Goal: Information Seeking & Learning: Check status

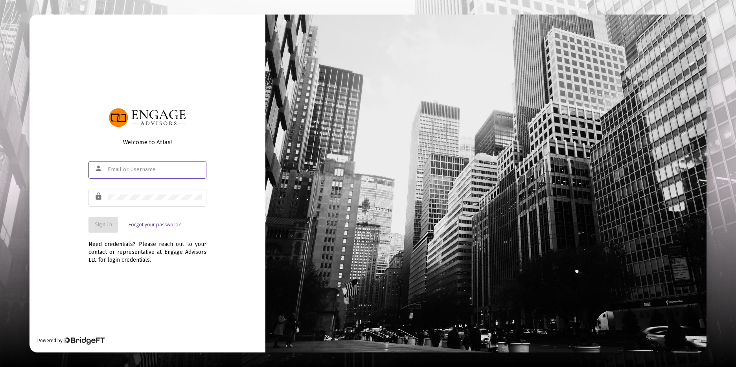
type input "[PERSON_NAME][EMAIL_ADDRESS][DOMAIN_NAME]"
click at [102, 223] on span "Sign In" at bounding box center [103, 224] width 17 height 7
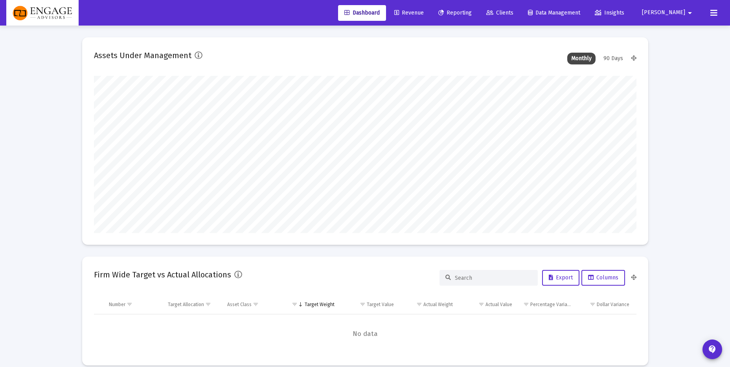
scroll to position [157, 543]
type input "[DATE]"
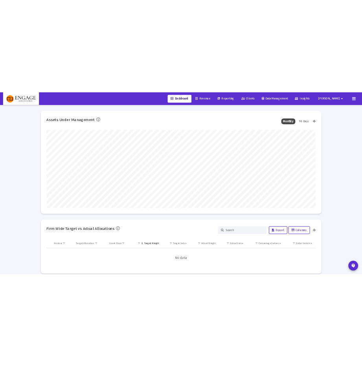
scroll to position [157, 254]
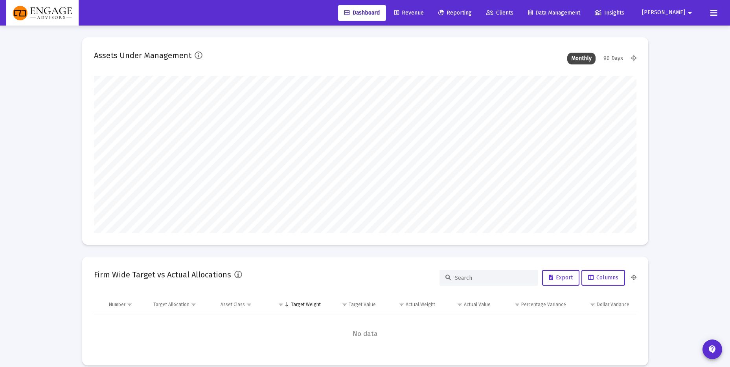
type input "[PERSON_NAME][EMAIL_ADDRESS][DOMAIN_NAME]"
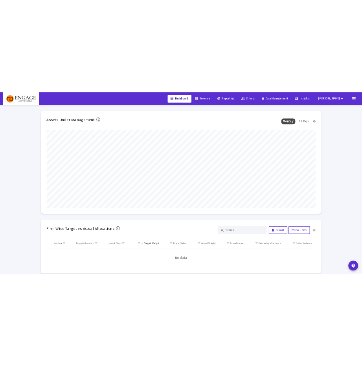
scroll to position [393058, 392901]
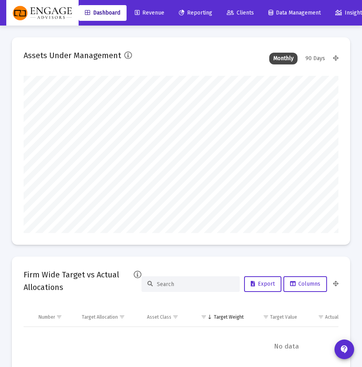
click at [150, 12] on span "Revenue" at bounding box center [149, 12] width 29 height 7
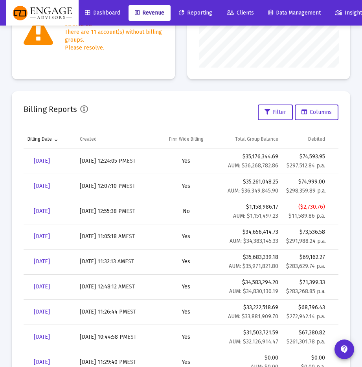
scroll to position [206, 0]
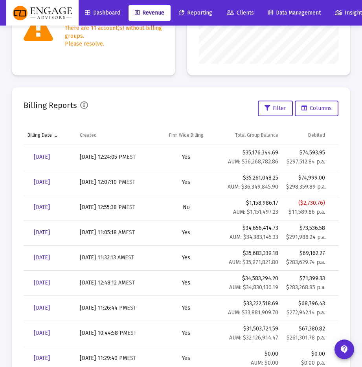
click at [47, 232] on span "[DATE]" at bounding box center [42, 232] width 16 height 7
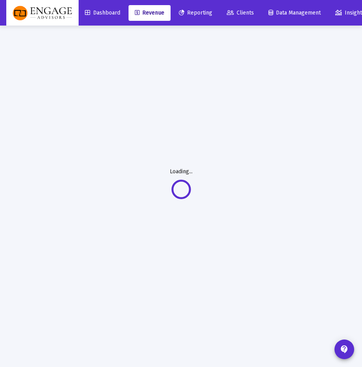
scroll to position [26, 0]
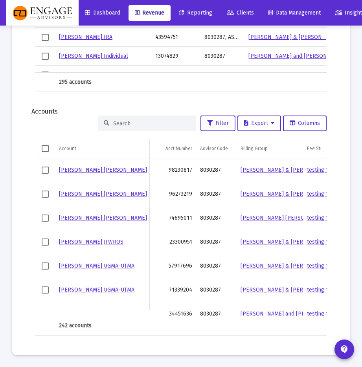
scroll to position [1148, 0]
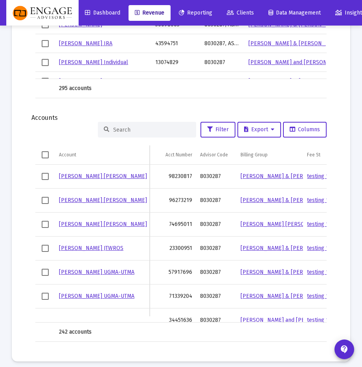
click at [146, 128] on input at bounding box center [151, 130] width 77 height 7
paste input "15788478"
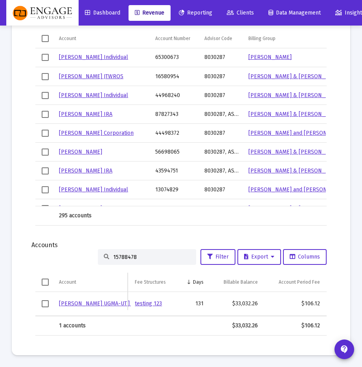
scroll to position [0, 109]
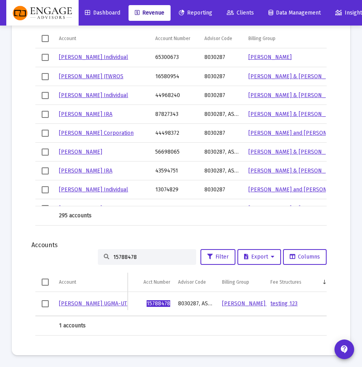
type input "15788478"
click at [231, 217] on td "Data grid" at bounding box center [223, 215] width 44 height 19
click at [140, 254] on input "15788478" at bounding box center [151, 257] width 77 height 7
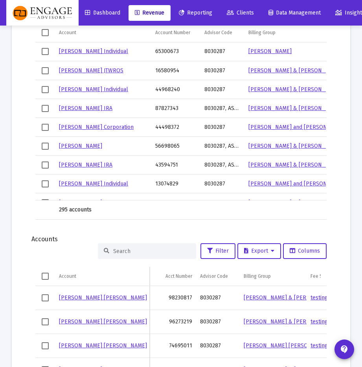
click at [158, 249] on input at bounding box center [151, 251] width 77 height 7
click at [141, 252] on input at bounding box center [151, 251] width 77 height 7
paste input "23348785"
type input "23348785"
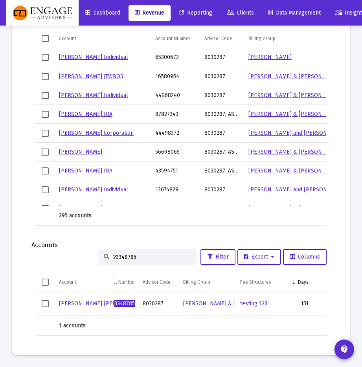
scroll to position [0, 0]
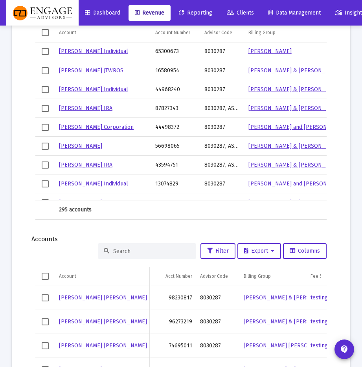
click at [135, 252] on input at bounding box center [151, 251] width 77 height 7
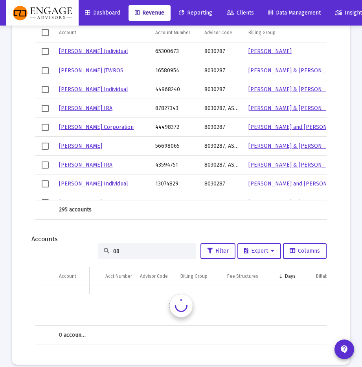
type input "0"
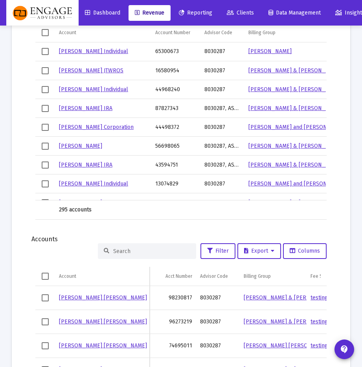
click at [122, 252] on input at bounding box center [151, 251] width 77 height 7
paste input "98230817"
type input "98230817"
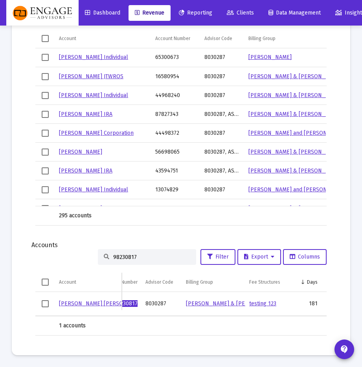
scroll to position [0, 10]
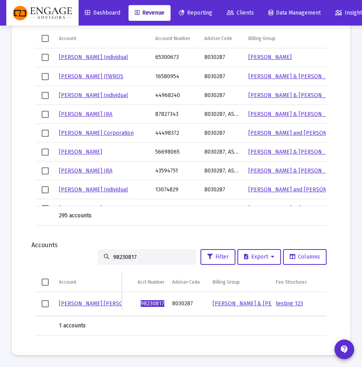
click at [144, 254] on input "98230817" at bounding box center [151, 257] width 77 height 7
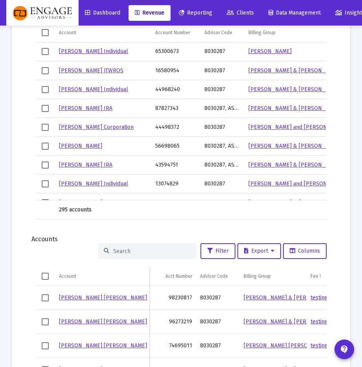
click at [149, 236] on div "Accounts" at bounding box center [180, 240] width 299 height 8
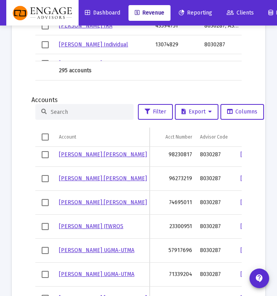
scroll to position [1225, 0]
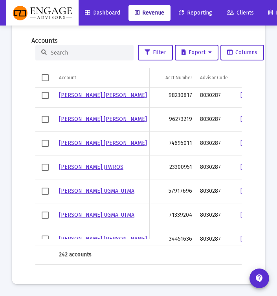
click at [72, 51] on input at bounding box center [89, 53] width 77 height 7
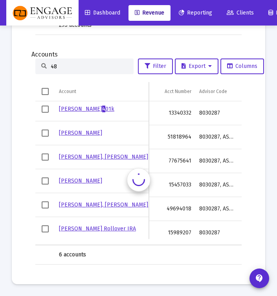
scroll to position [0, 0]
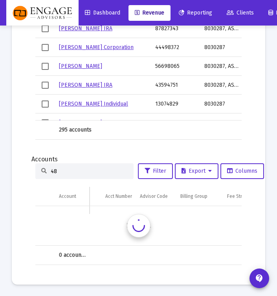
type input "4"
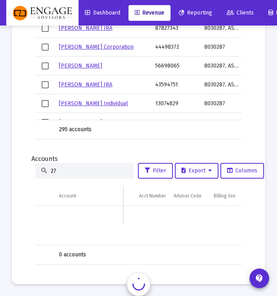
scroll to position [1107, 0]
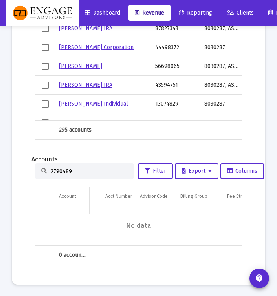
type input "27904897"
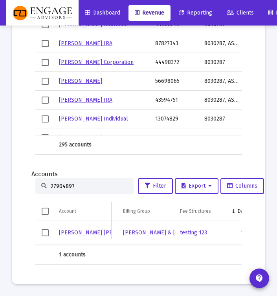
scroll to position [0, 7]
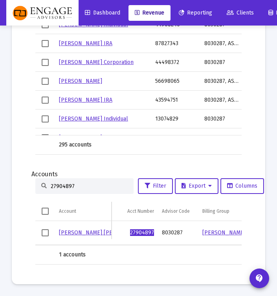
click at [98, 183] on input "27904897" at bounding box center [89, 186] width 77 height 7
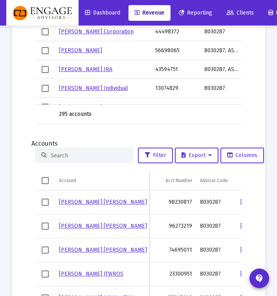
click at [81, 153] on input at bounding box center [89, 156] width 77 height 7
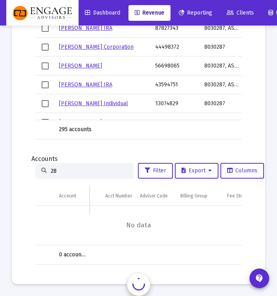
scroll to position [1107, 0]
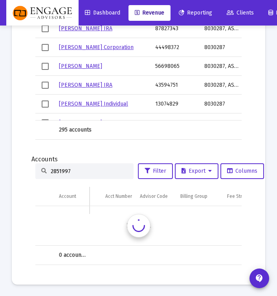
type input "28519975"
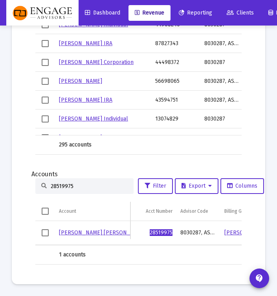
scroll to position [1097, 0]
click at [87, 183] on input "28519975" at bounding box center [89, 186] width 77 height 7
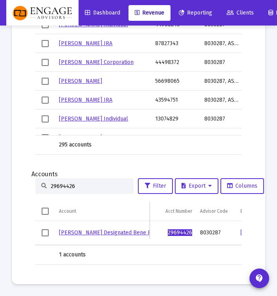
click at [96, 183] on input "29694426" at bounding box center [89, 186] width 77 height 7
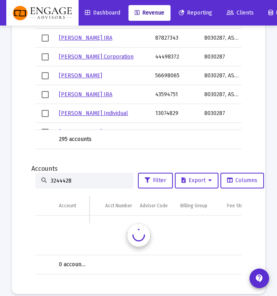
type input "32444285"
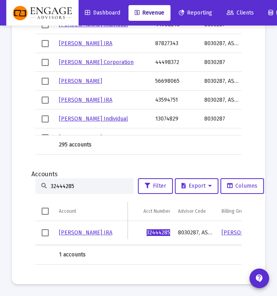
click at [83, 183] on input "32444285" at bounding box center [89, 186] width 77 height 7
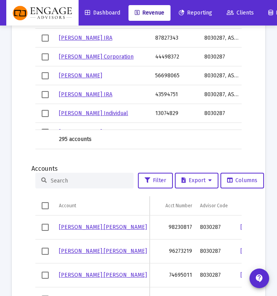
click at [79, 181] on input at bounding box center [89, 181] width 77 height 7
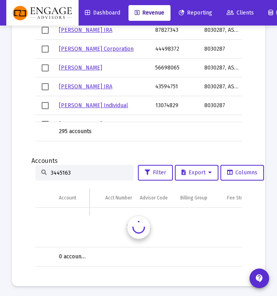
type input "34451636"
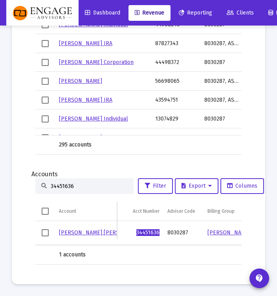
click at [83, 183] on input "34451636" at bounding box center [89, 186] width 77 height 7
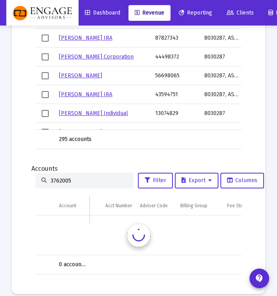
type input "37620052"
type input "43940869"
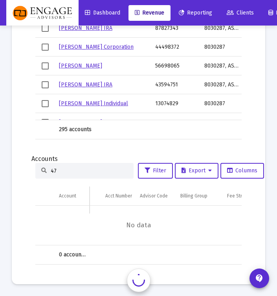
scroll to position [1107, 0]
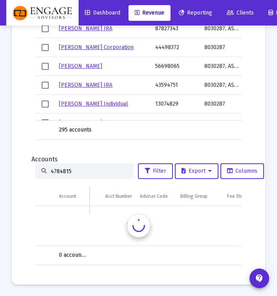
type input "47848153"
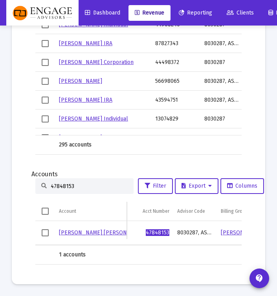
scroll to position [0, 81]
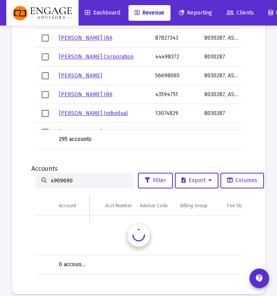
type input "49096906"
type input "50552605"
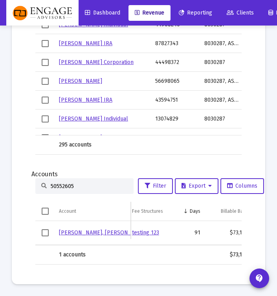
scroll to position [0, 213]
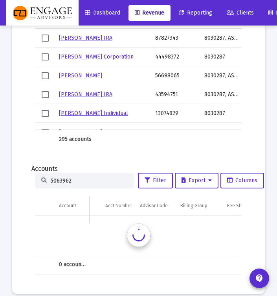
type input "50639623"
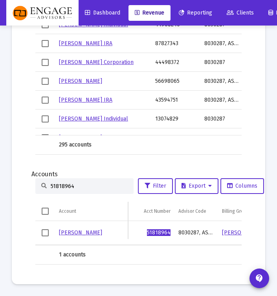
type input "51818964"
click at [72, 179] on div "51818964" at bounding box center [84, 187] width 98 height 16
click at [73, 183] on input "51818964" at bounding box center [89, 186] width 77 height 7
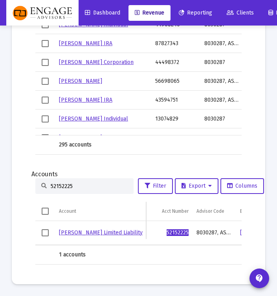
type input "52152225"
click at [85, 185] on div "52152225" at bounding box center [84, 187] width 98 height 16
click at [87, 183] on input "52152225" at bounding box center [89, 186] width 77 height 7
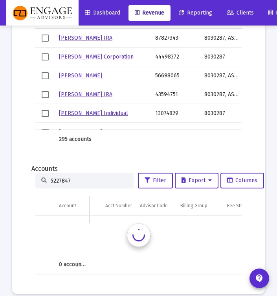
type input "52278472"
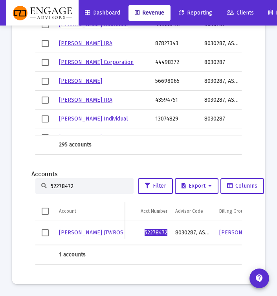
click at [73, 183] on input "52278472" at bounding box center [89, 186] width 77 height 7
click at [65, 183] on input "52278472" at bounding box center [89, 186] width 77 height 7
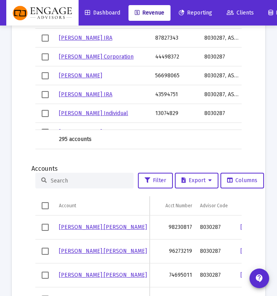
type input "8"
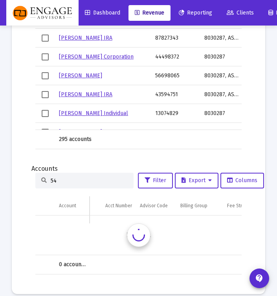
type input "5"
type input "57759547"
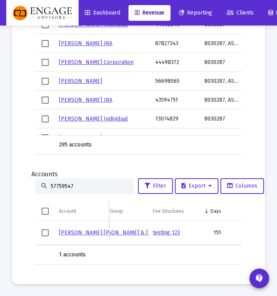
scroll to position [0, 107]
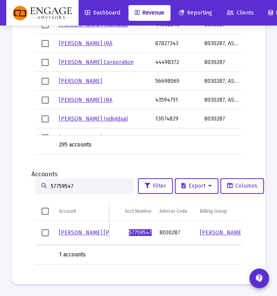
click at [85, 183] on input "57759547" at bounding box center [89, 186] width 77 height 7
click at [69, 183] on input "57917696" at bounding box center [89, 186] width 77 height 7
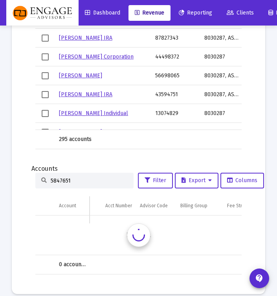
type input "58476512"
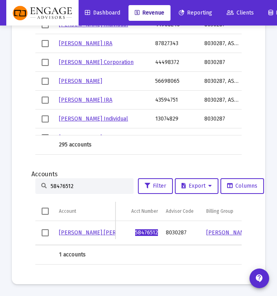
click at [64, 183] on input "58476512" at bounding box center [89, 186] width 77 height 7
click at [63, 183] on input "58476512" at bounding box center [89, 186] width 77 height 7
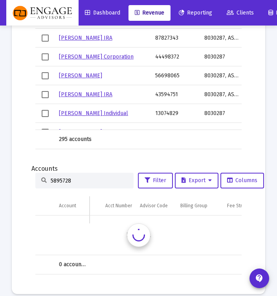
type input "58957285"
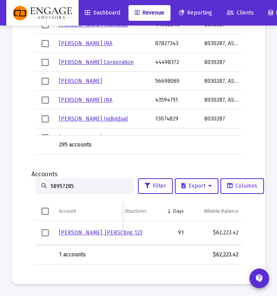
click at [64, 183] on input "58957285" at bounding box center [89, 186] width 77 height 7
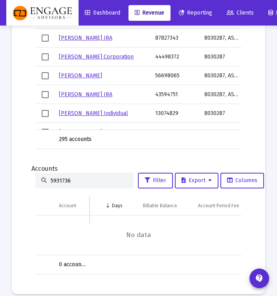
type input "59317361"
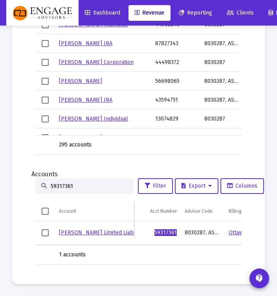
click at [99, 183] on input "59317361" at bounding box center [89, 186] width 77 height 7
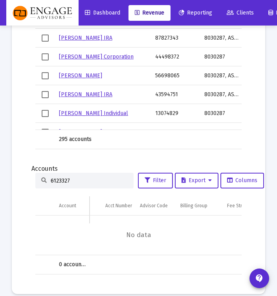
type input "61233277"
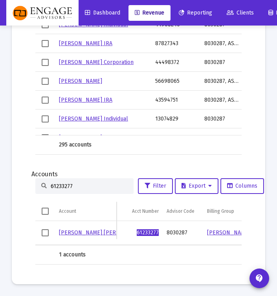
click at [64, 183] on input "61233277" at bounding box center [89, 186] width 77 height 7
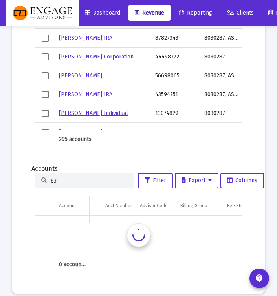
type input "6"
type input "65313283"
type input "66907083"
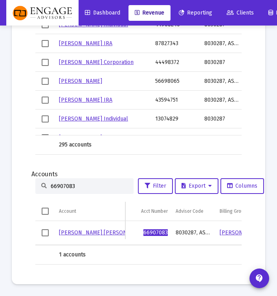
scroll to position [0, 54]
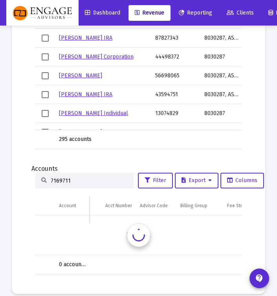
type input "71697112"
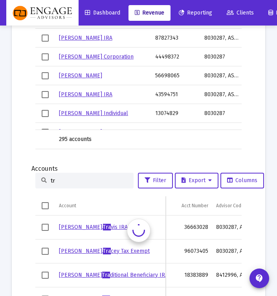
type input "t"
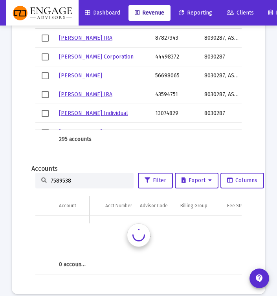
type input "75895382"
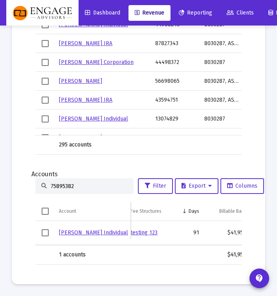
click at [85, 183] on input "75895382" at bounding box center [89, 186] width 77 height 7
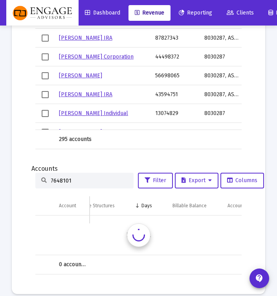
type input "76481014"
type input "78600812"
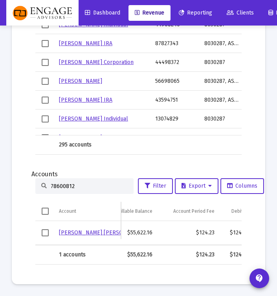
scroll to position [0, 240]
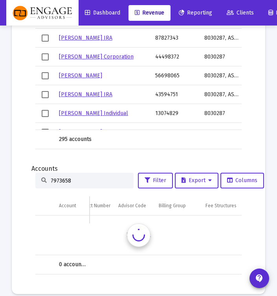
type input "79736582"
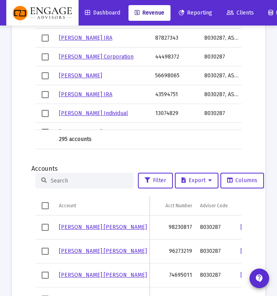
click at [79, 178] on input at bounding box center [89, 181] width 77 height 7
click at [76, 180] on input at bounding box center [89, 181] width 77 height 7
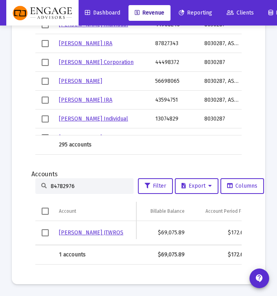
scroll to position [0, 234]
click at [88, 183] on input "84782976" at bounding box center [89, 186] width 77 height 7
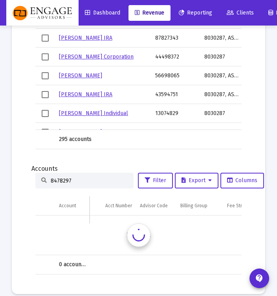
type input "84782976"
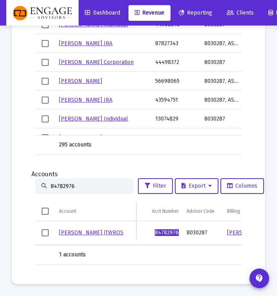
click at [108, 230] on link "[PERSON_NAME] JTWROS" at bounding box center [91, 233] width 64 height 7
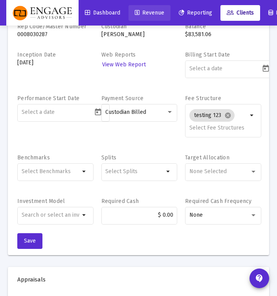
click at [144, 13] on span "Revenue" at bounding box center [149, 12] width 29 height 7
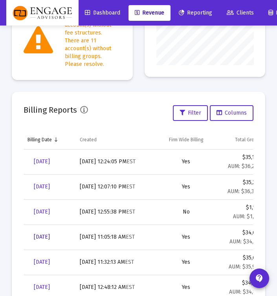
click at [50, 238] on span "[DATE]" at bounding box center [42, 237] width 16 height 7
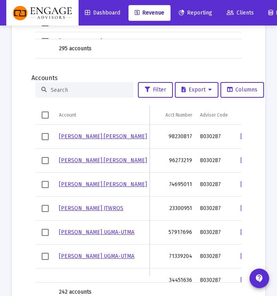
scroll to position [1191, 0]
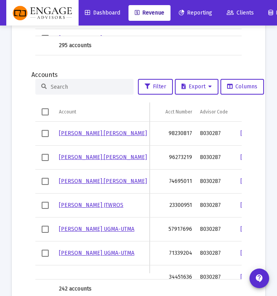
click at [96, 88] on input at bounding box center [89, 87] width 77 height 7
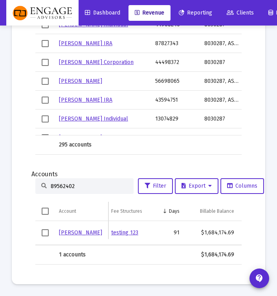
scroll to position [0, 145]
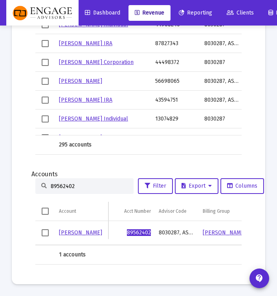
click at [91, 183] on input "89562402" at bounding box center [89, 186] width 77 height 7
paste input "4782976"
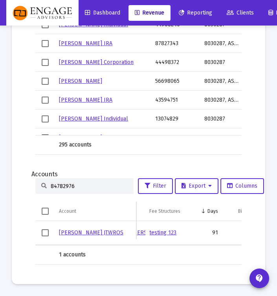
scroll to position [0, 180]
type input "84782976"
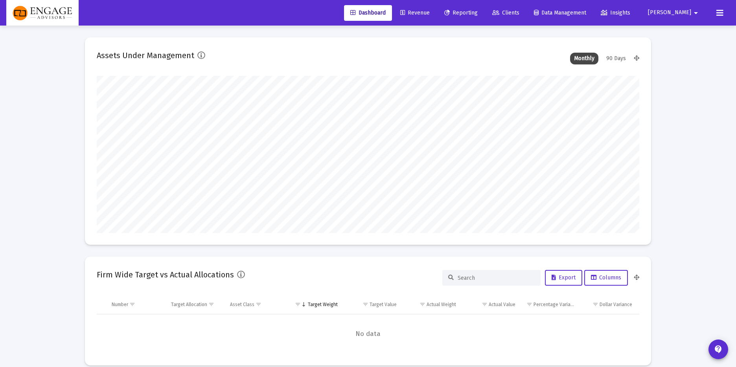
type input "[DATE]"
type input "[PERSON_NAME][EMAIL_ADDRESS][DOMAIN_NAME]"
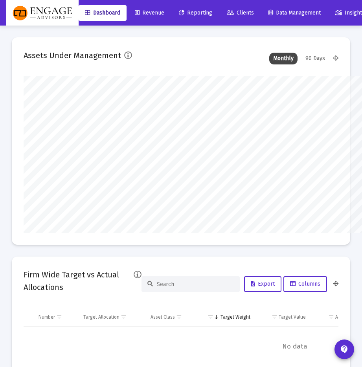
scroll to position [0, 0]
click at [155, 14] on span "Revenue" at bounding box center [149, 12] width 29 height 7
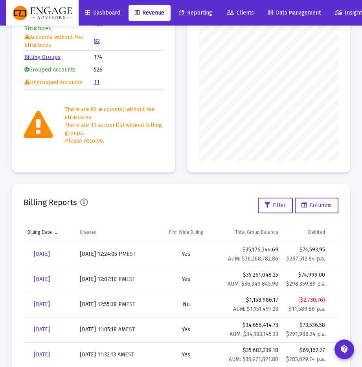
scroll to position [114, 0]
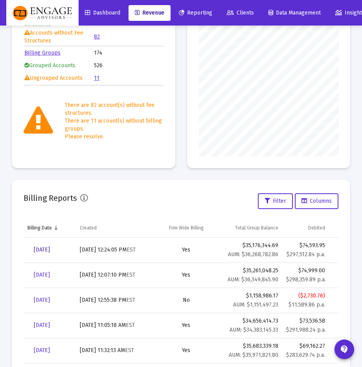
click at [50, 247] on span "[DATE]" at bounding box center [42, 250] width 16 height 7
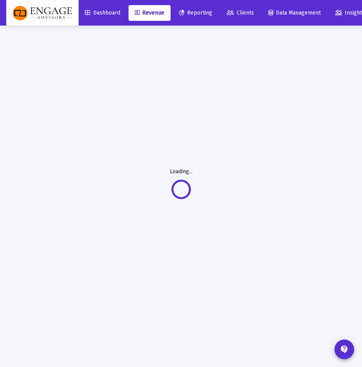
scroll to position [26, 0]
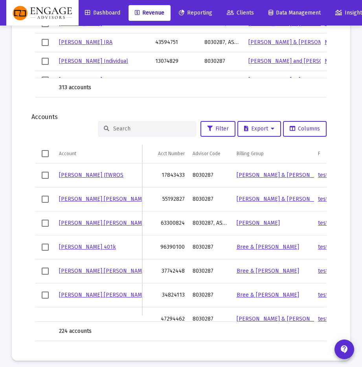
scroll to position [1099, 0]
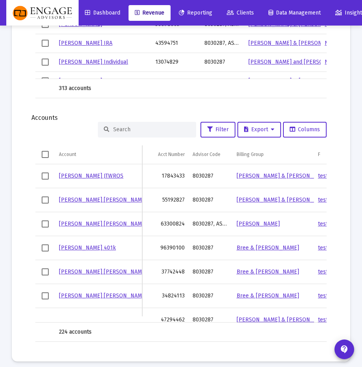
click at [154, 132] on input at bounding box center [151, 129] width 77 height 7
paste input "84782976"
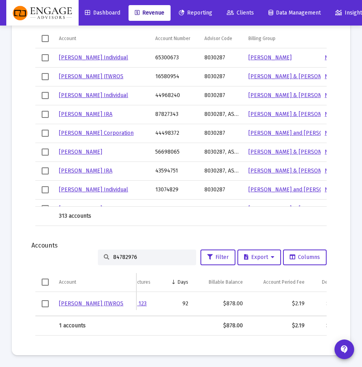
scroll to position [0, 155]
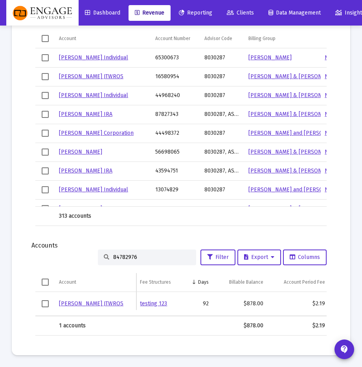
type input "84782976"
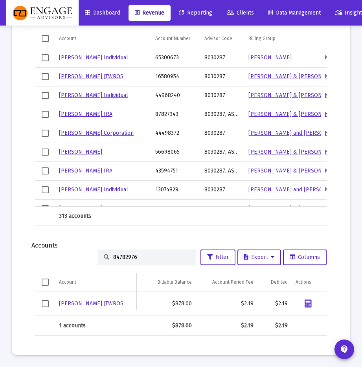
scroll to position [0, 209]
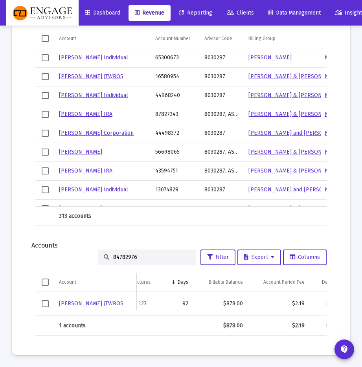
click at [103, 300] on link "[PERSON_NAME] JTWROS" at bounding box center [91, 303] width 64 height 7
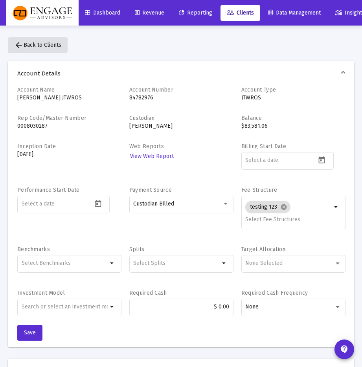
click at [53, 45] on span "arrow_back Back to Clients" at bounding box center [37, 45] width 47 height 7
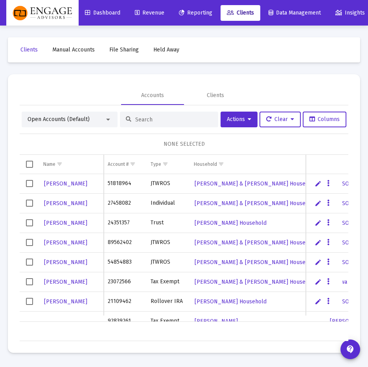
click at [151, 11] on span "Revenue" at bounding box center [149, 12] width 29 height 7
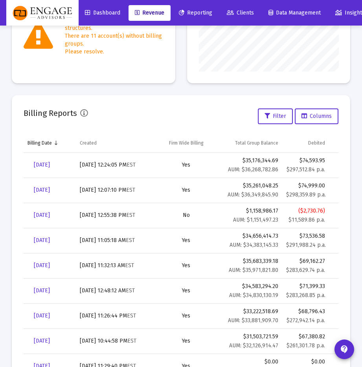
scroll to position [192, 0]
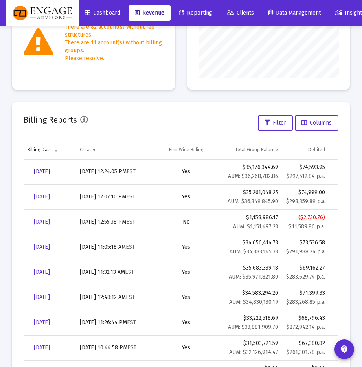
click at [47, 170] on span "[DATE]" at bounding box center [42, 171] width 16 height 7
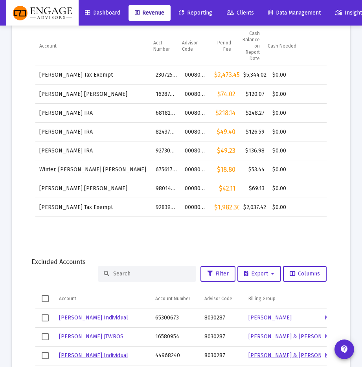
scroll to position [1105, 0]
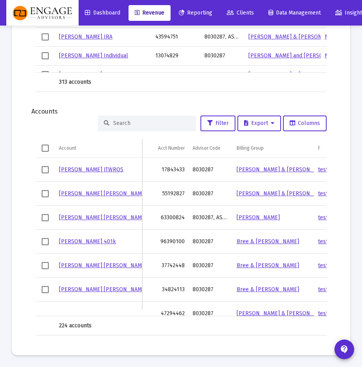
click at [140, 127] on div at bounding box center [147, 124] width 98 height 16
click at [143, 118] on div at bounding box center [147, 124] width 98 height 16
click at [141, 124] on input at bounding box center [151, 123] width 77 height 7
paste input "84782976"
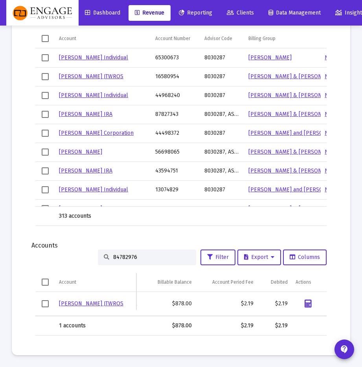
scroll to position [0, 176]
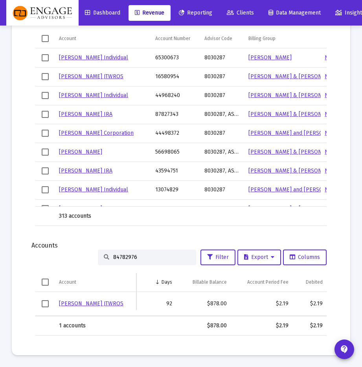
type input "84782976"
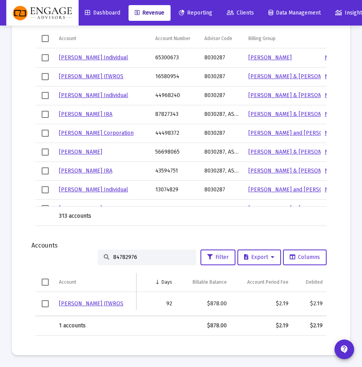
click at [157, 254] on input "84782976" at bounding box center [151, 257] width 77 height 7
click at [169, 242] on div "Accounts" at bounding box center [180, 246] width 299 height 8
click at [156, 255] on div "84782976" at bounding box center [147, 258] width 98 height 16
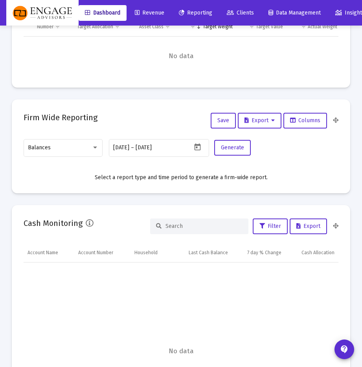
scroll to position [393058, 392901]
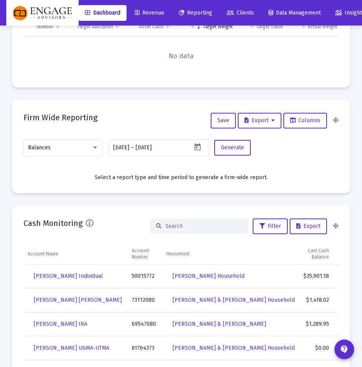
click at [144, 11] on span "Revenue" at bounding box center [149, 12] width 29 height 7
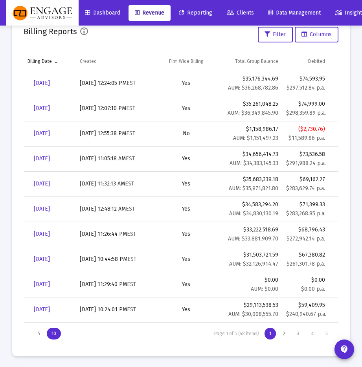
scroll to position [280, 0]
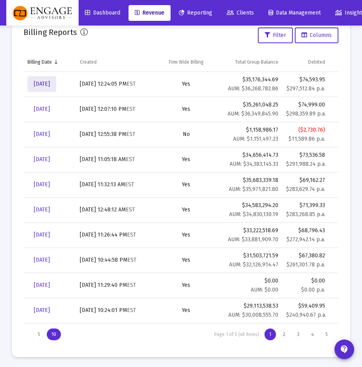
click at [44, 84] on span "[DATE]" at bounding box center [42, 84] width 16 height 7
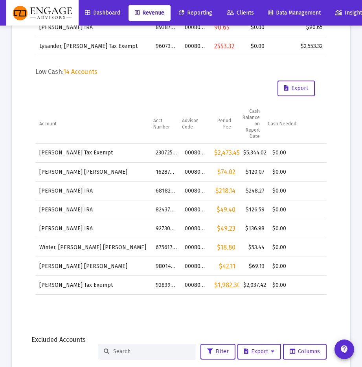
scroll to position [1105, 0]
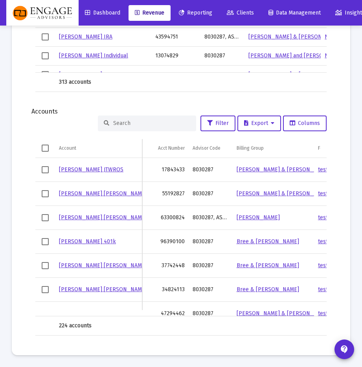
click at [144, 123] on input at bounding box center [151, 123] width 77 height 7
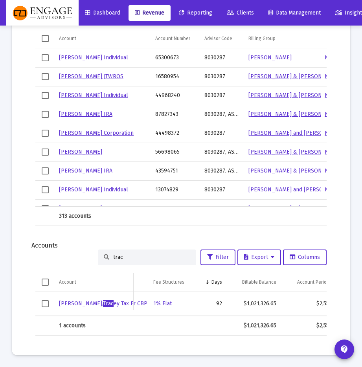
scroll to position [0, 139]
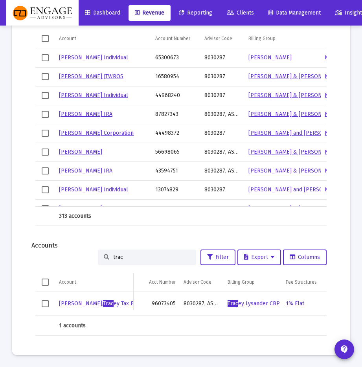
click at [81, 250] on div "trac Filter Export Columns" at bounding box center [180, 258] width 291 height 16
click at [141, 254] on input "trac" at bounding box center [151, 257] width 77 height 7
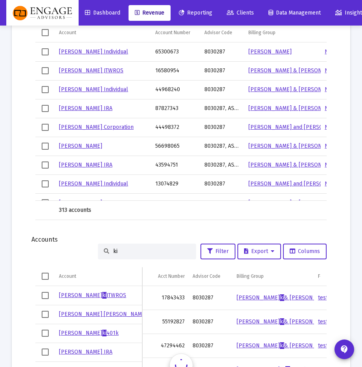
type input "[PERSON_NAME]"
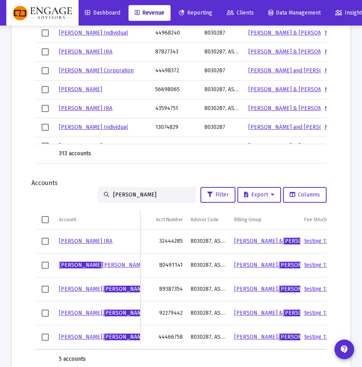
click at [131, 197] on input "[PERSON_NAME]" at bounding box center [151, 194] width 77 height 7
